Goal: Task Accomplishment & Management: Manage account settings

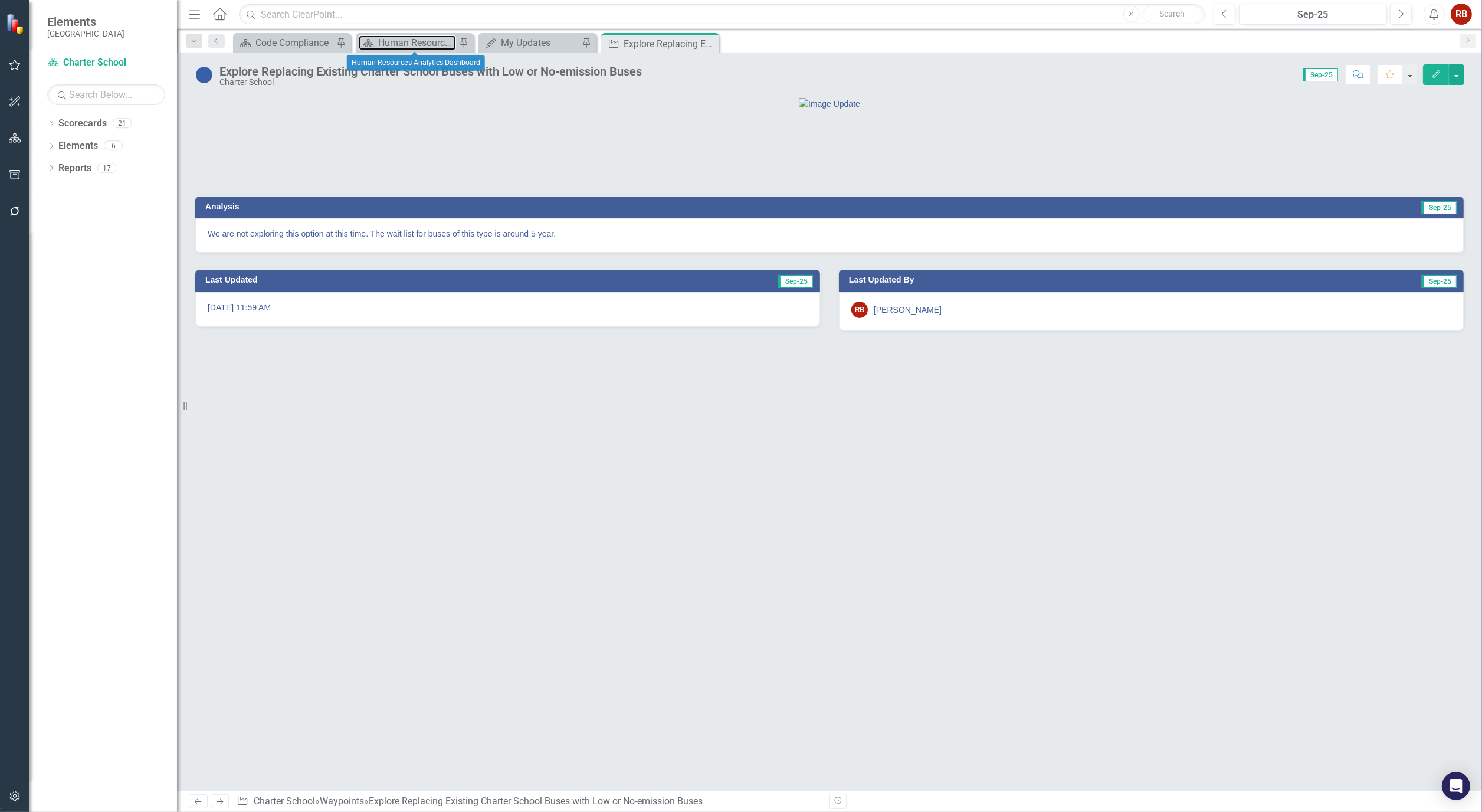
drag, startPoint x: 402, startPoint y: 44, endPoint x: 645, endPoint y: 3, distance: 246.4
click at [402, 44] on div "Human Resources Analytics Dashboard" at bounding box center [417, 43] width 78 height 15
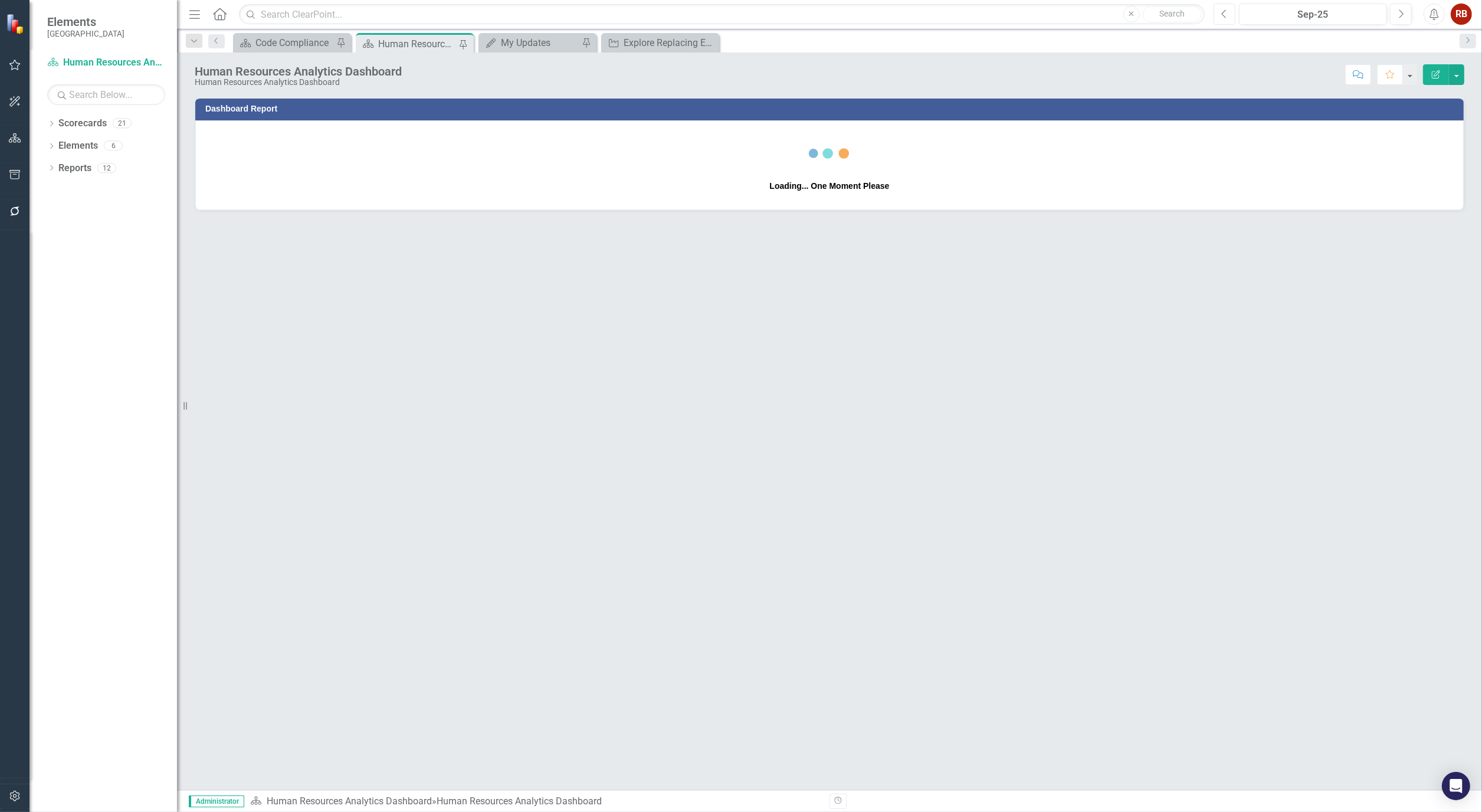
click at [1229, 14] on button "Previous" at bounding box center [1225, 14] width 22 height 21
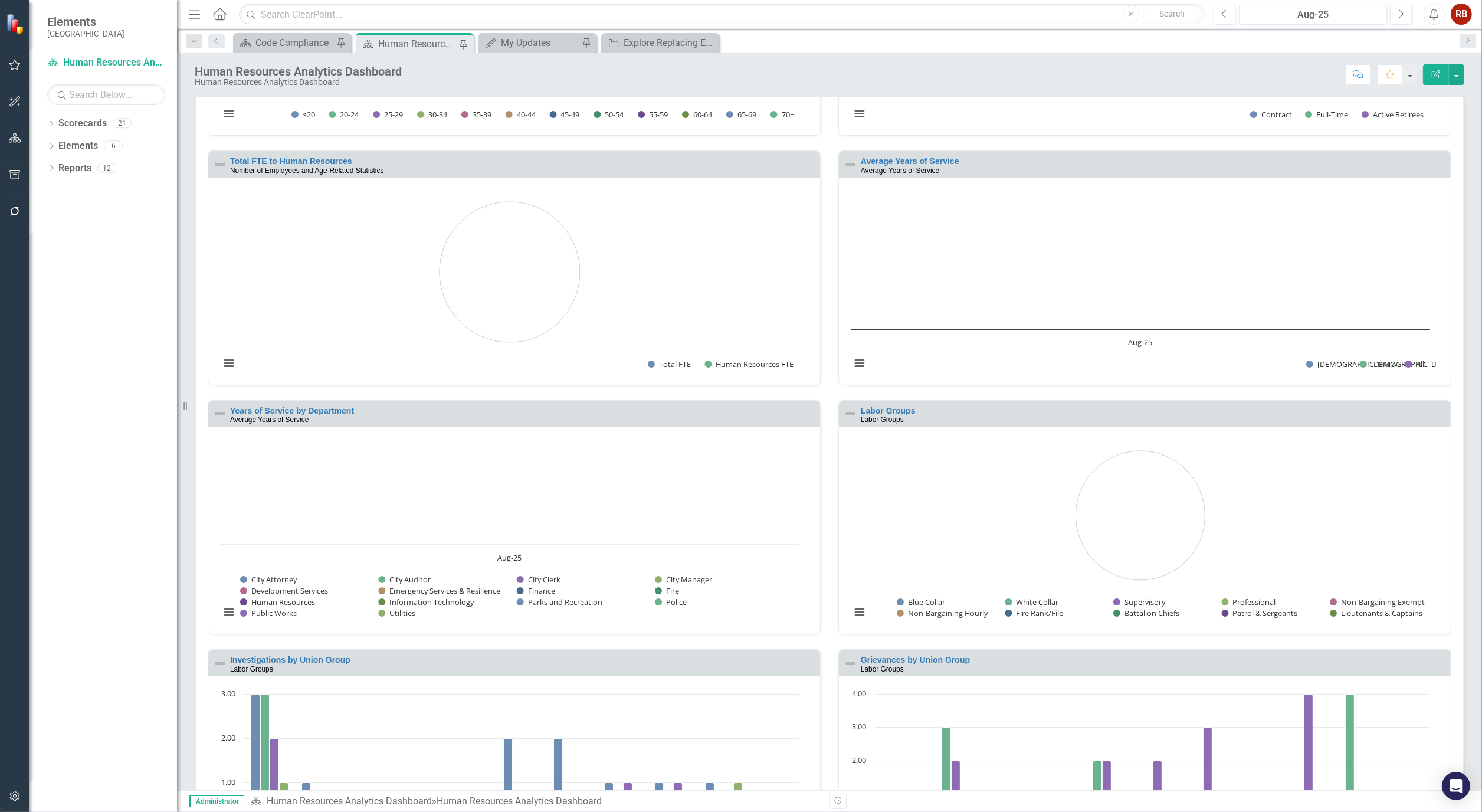
scroll to position [655, 0]
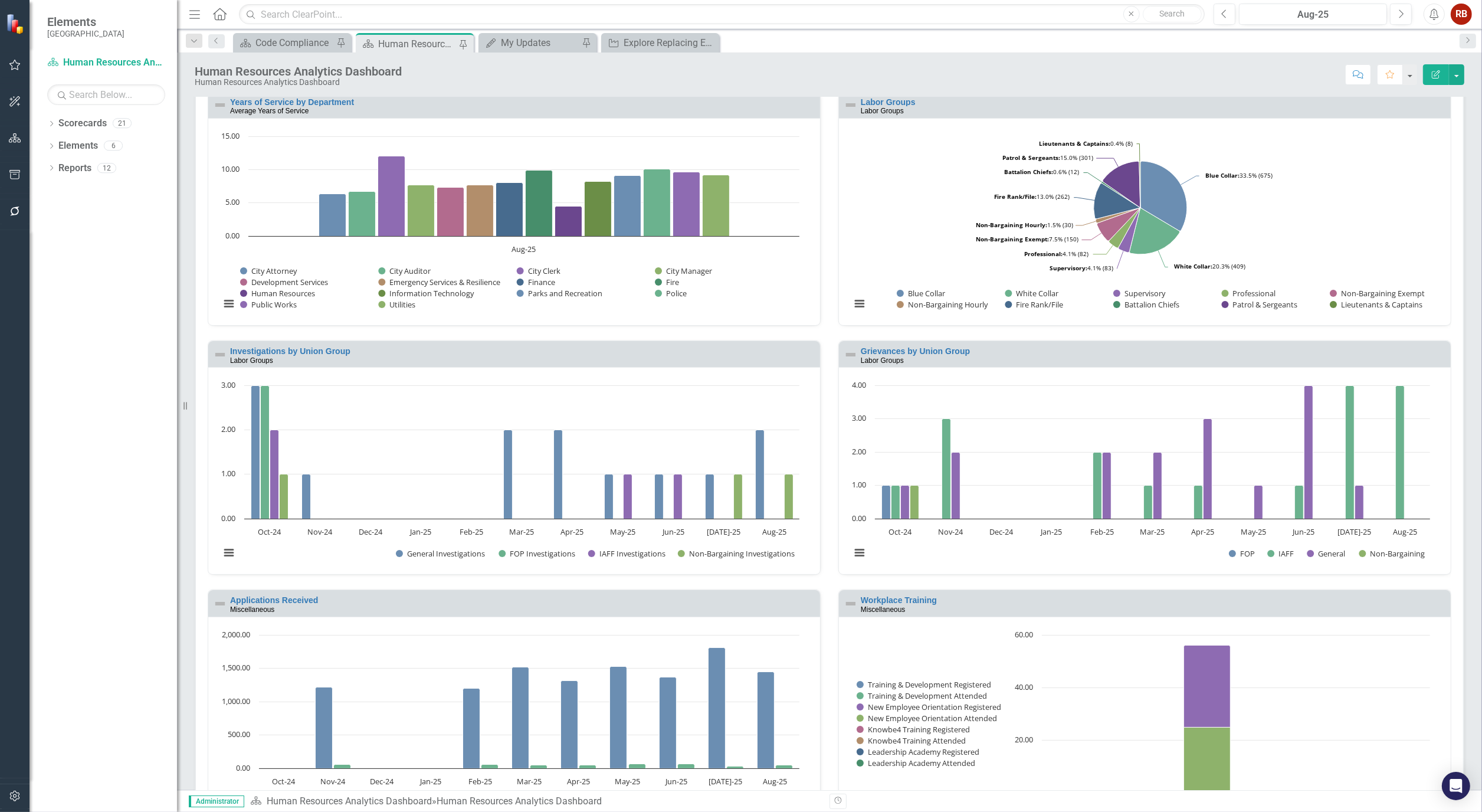
scroll to position [889, 0]
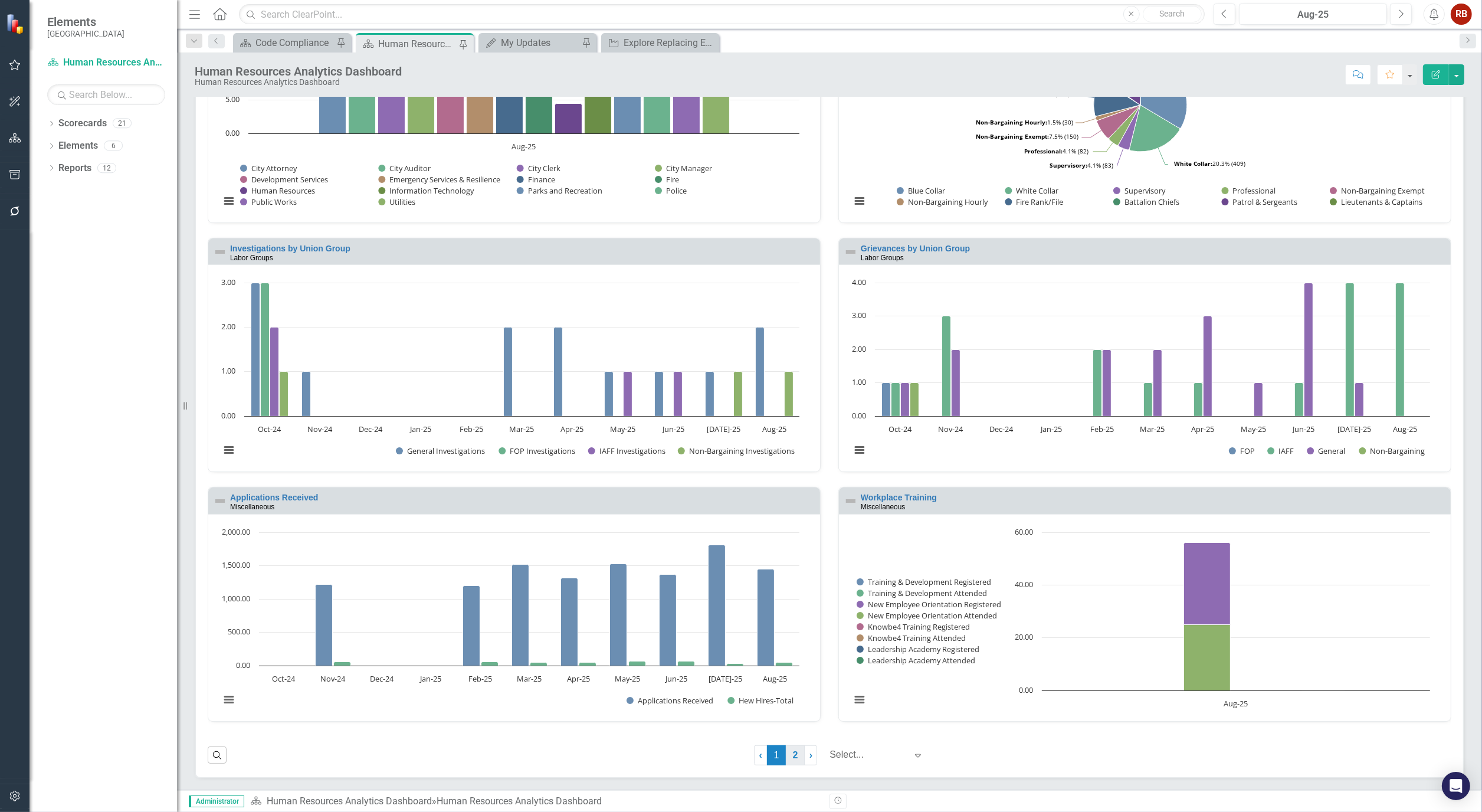
click at [786, 754] on link "2" at bounding box center [796, 755] width 19 height 20
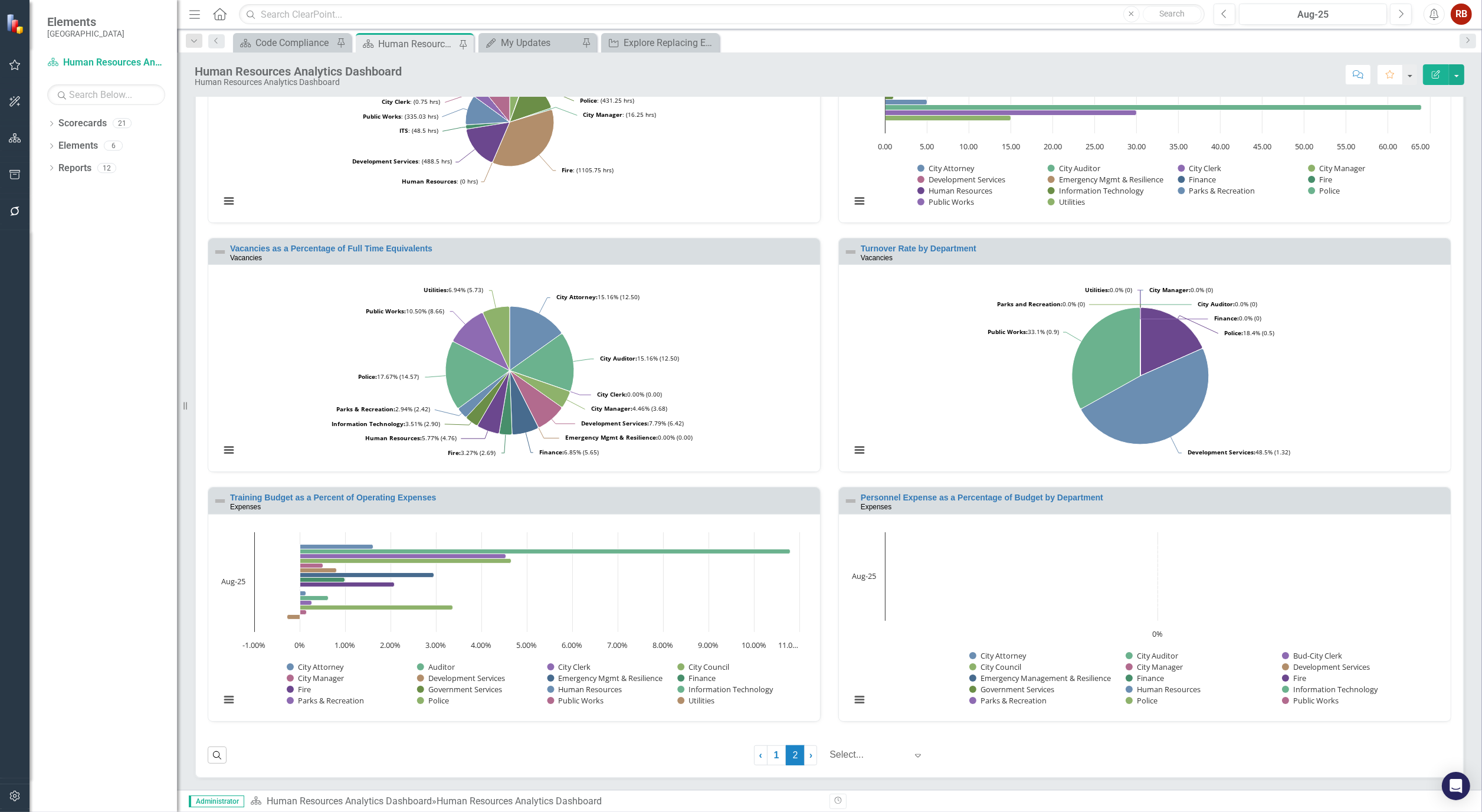
click at [1029, 537] on rect "Interactive chart" at bounding box center [1141, 622] width 592 height 192
click at [942, 497] on link "Personnel Expense as a Percentage of Budget by Department" at bounding box center [982, 497] width 243 height 9
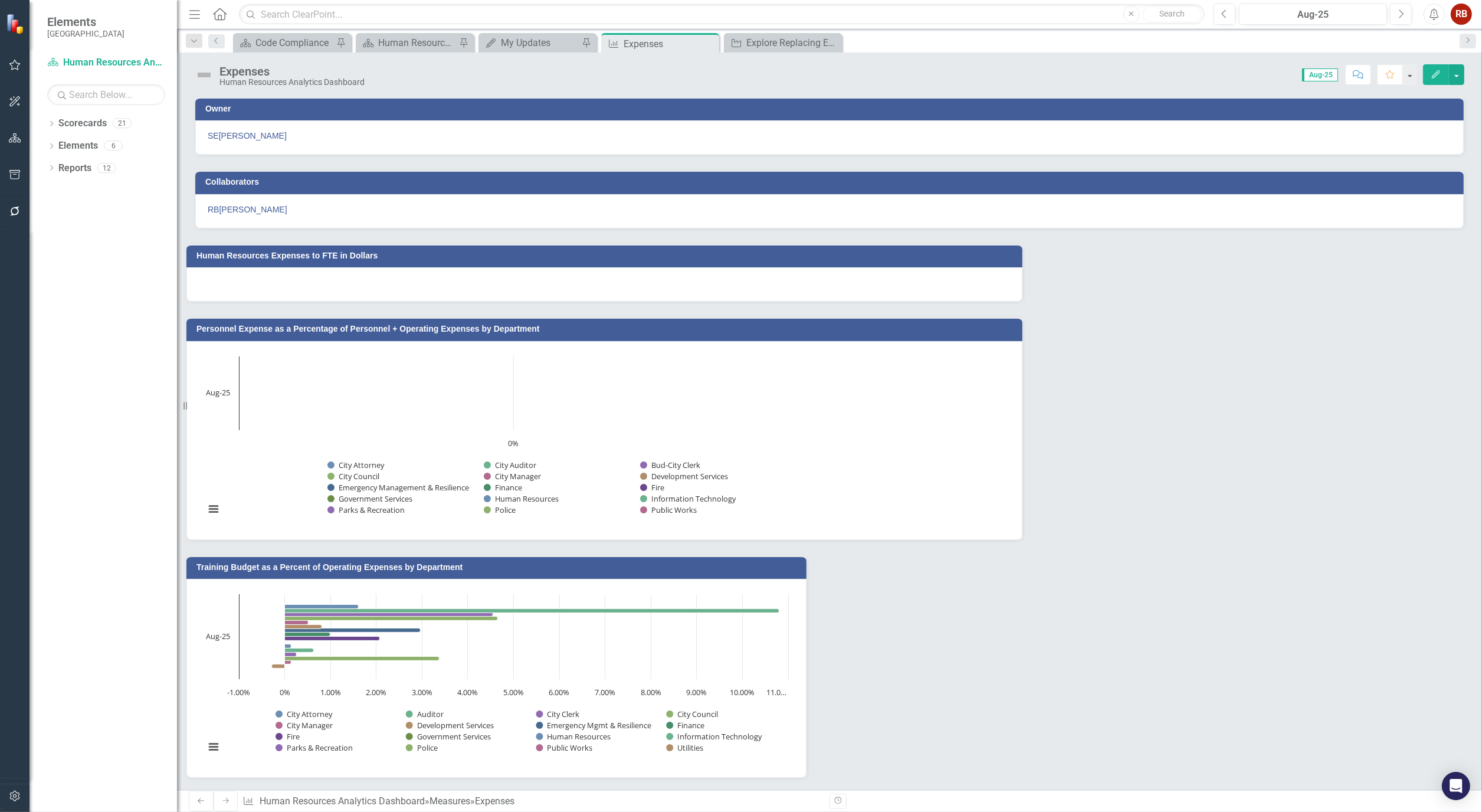
click at [1431, 72] on icon "Edit" at bounding box center [1436, 74] width 10 height 8
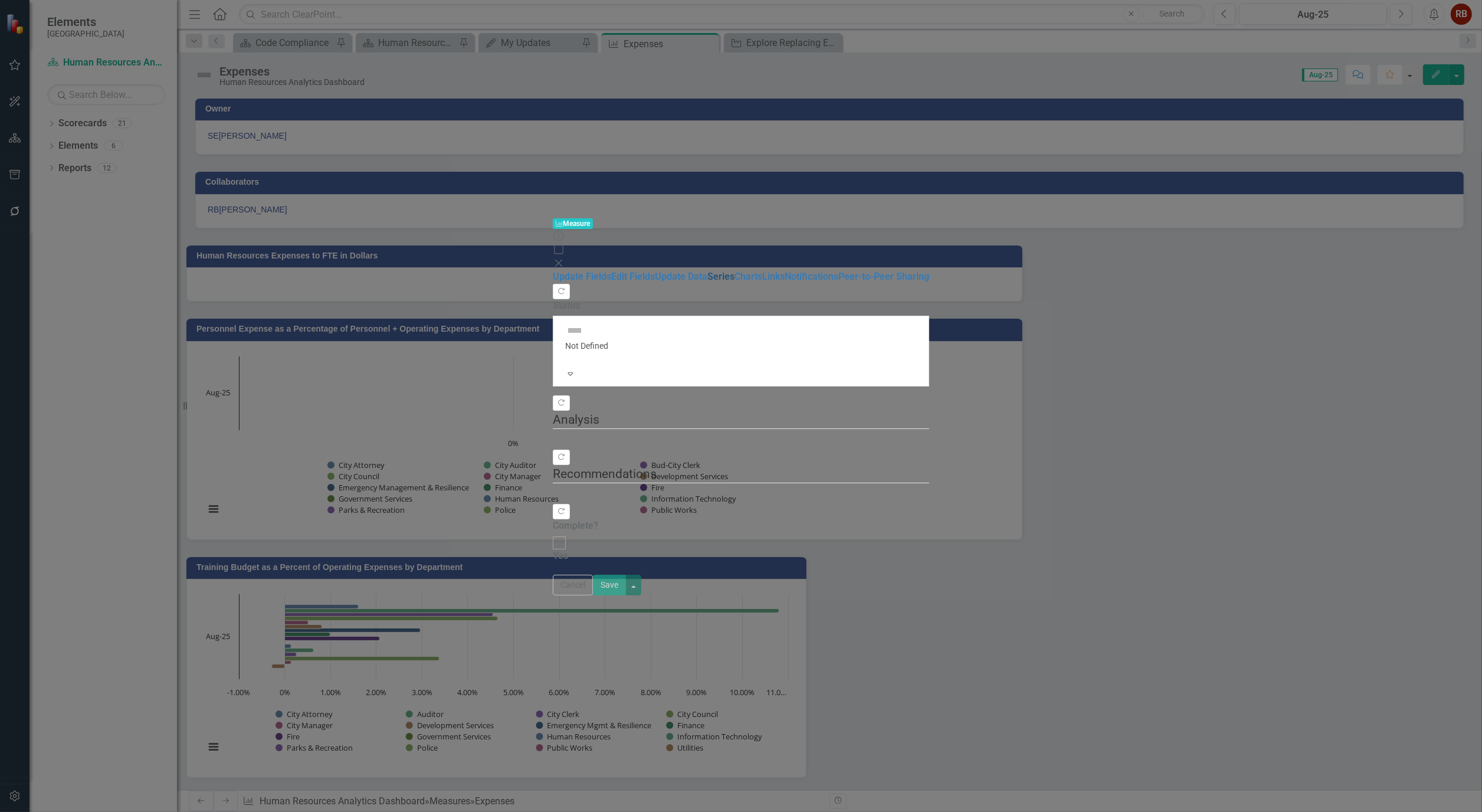
click at [708, 271] on link "Series" at bounding box center [721, 276] width 27 height 11
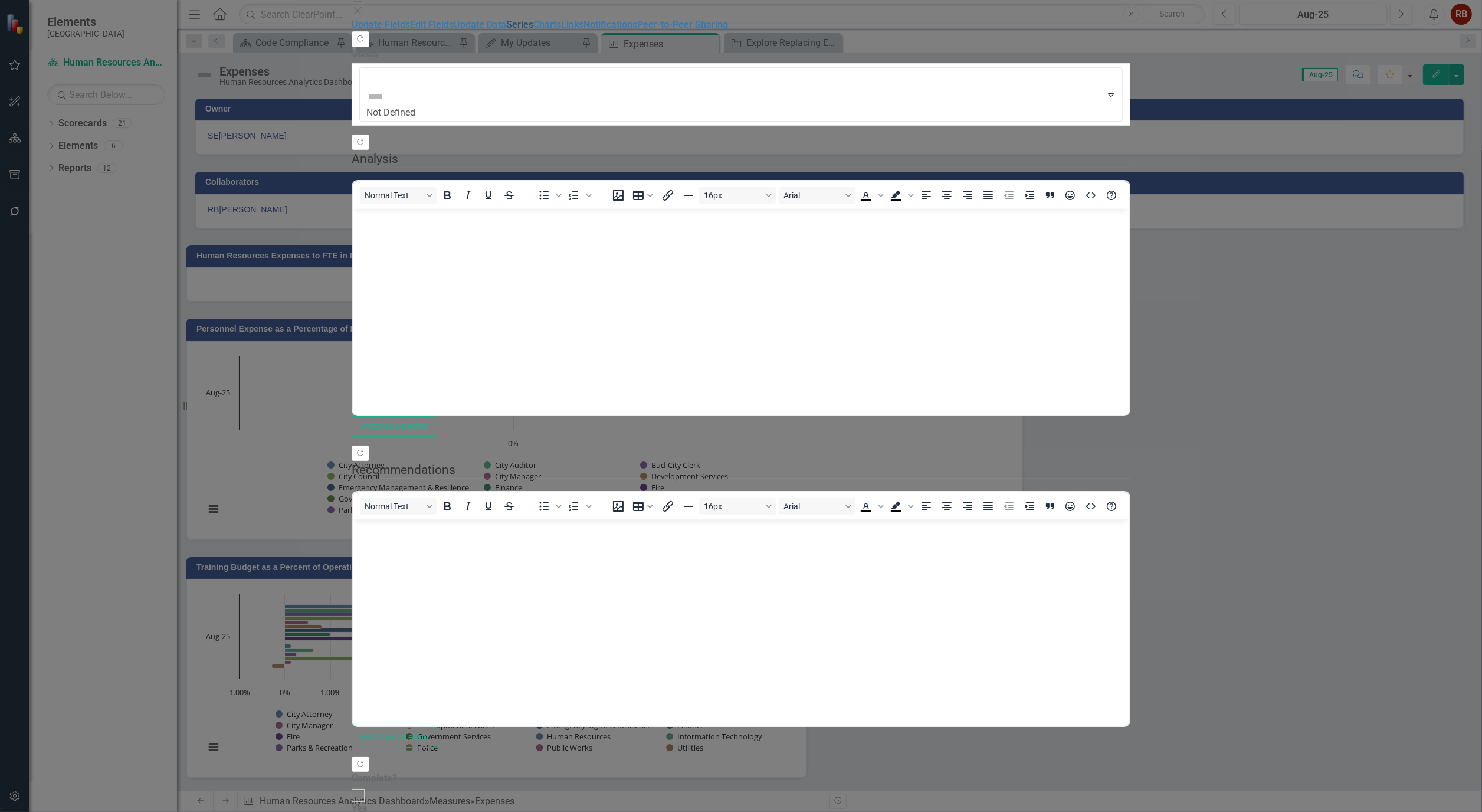
click at [506, 30] on link "Series" at bounding box center [519, 24] width 27 height 11
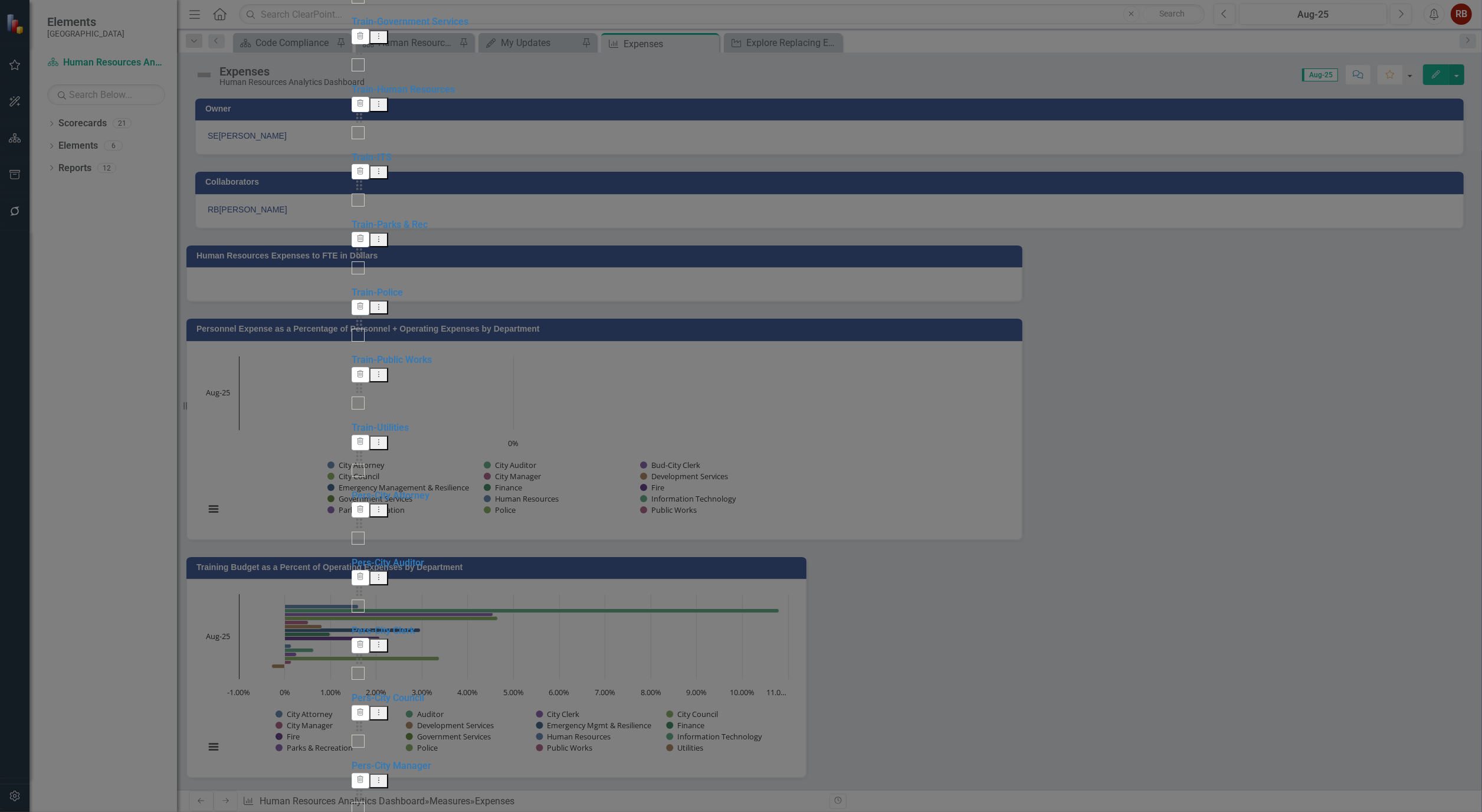
checkbox input "false"
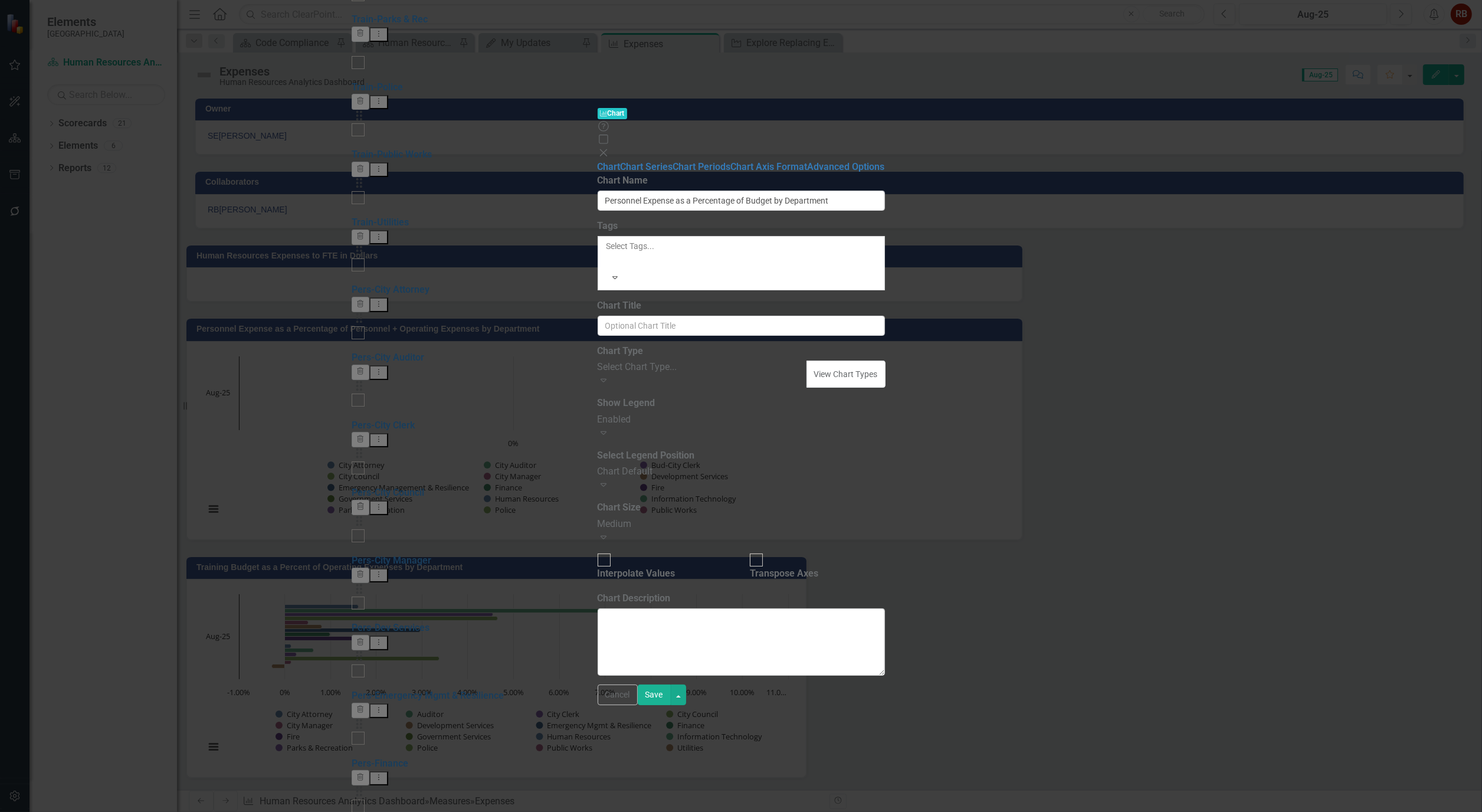
type input "Personnel Expense as a Percentage of Budget by Department"
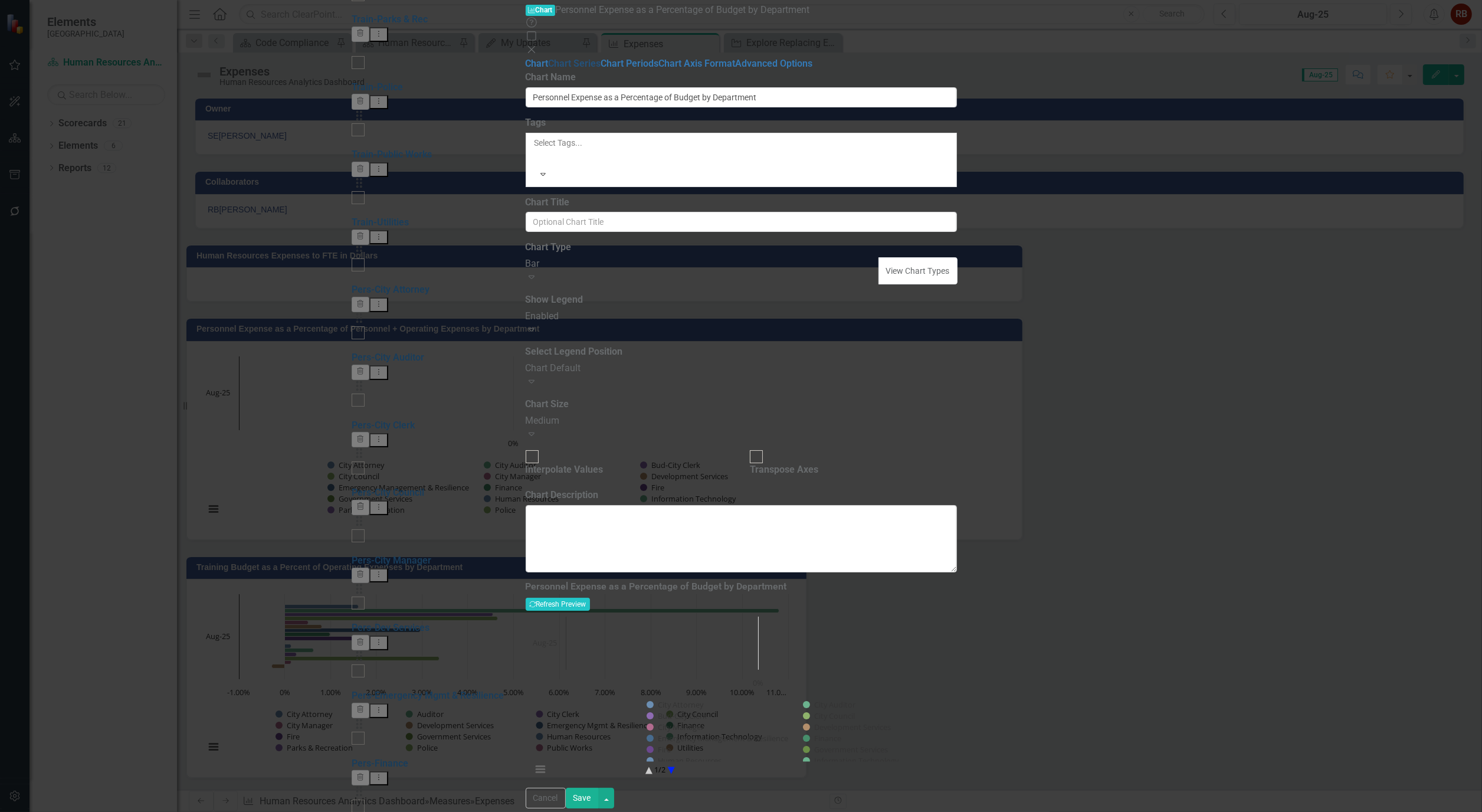
click at [549, 69] on link "Chart Series" at bounding box center [575, 63] width 53 height 11
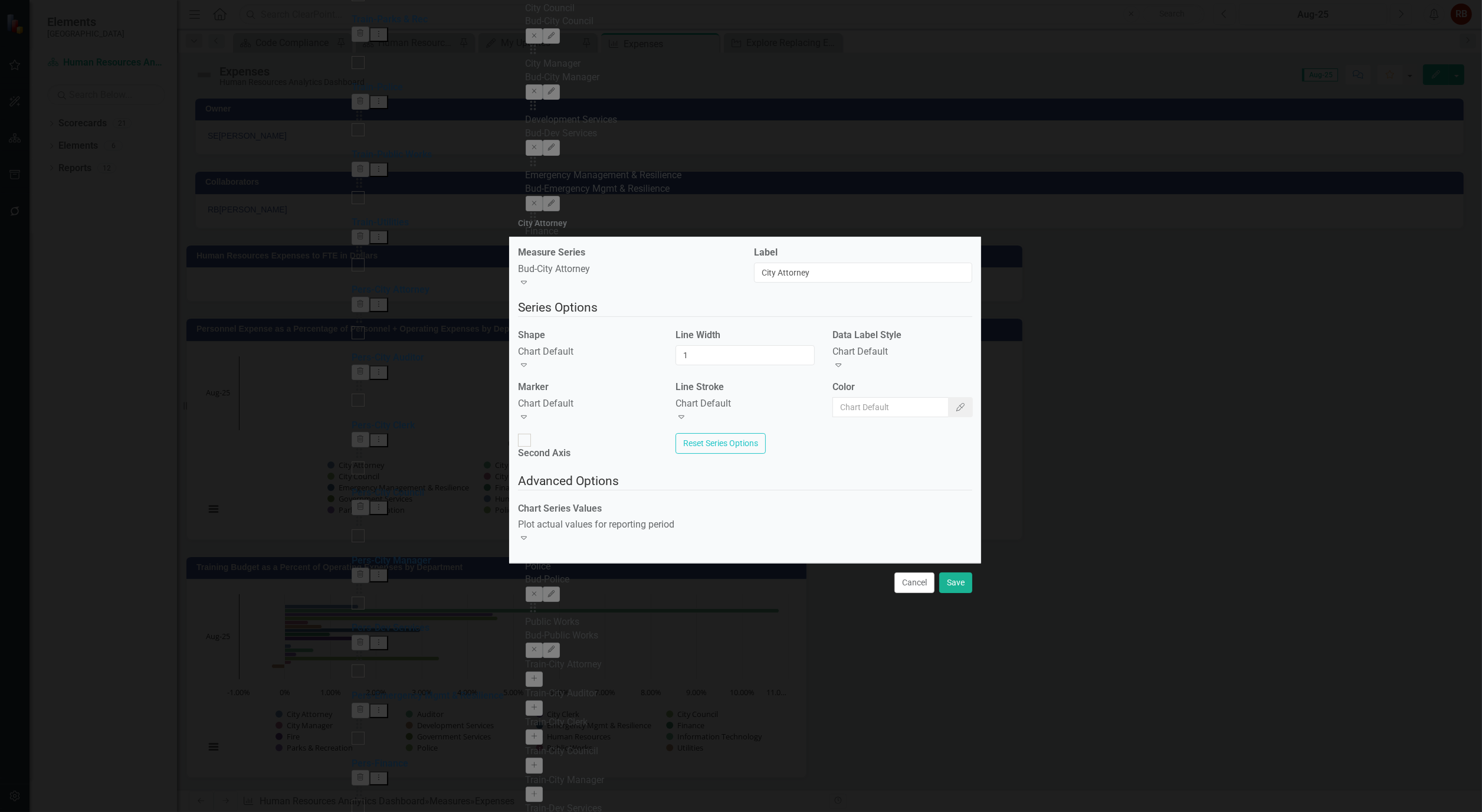
drag, startPoint x: 924, startPoint y: 569, endPoint x: 912, endPoint y: 565, distance: 12.6
click at [924, 572] on button "Cancel" at bounding box center [914, 582] width 40 height 20
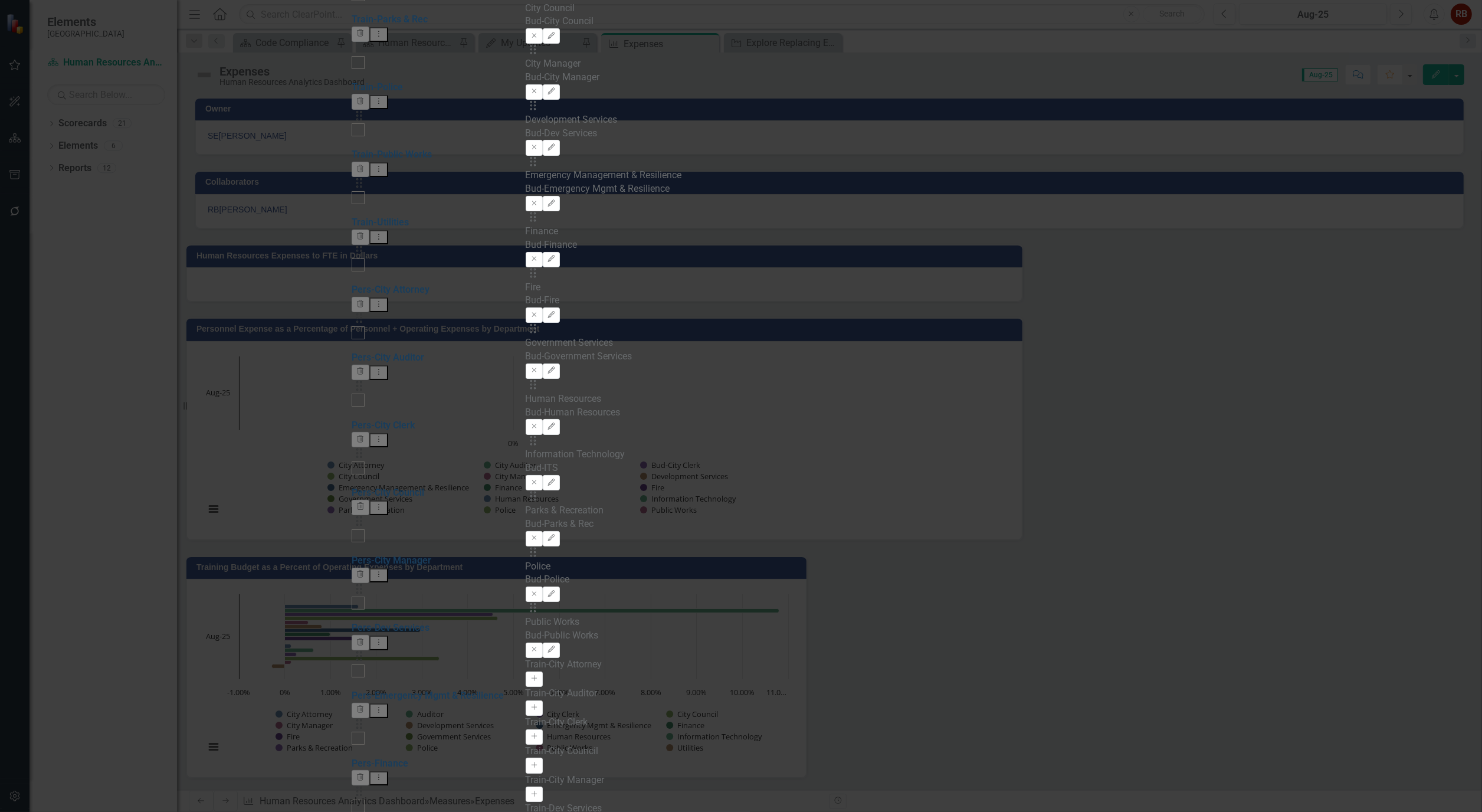
drag, startPoint x: 1399, startPoint y: 802, endPoint x: 1386, endPoint y: 786, distance: 20.6
